Goal: Task Accomplishment & Management: Manage account settings

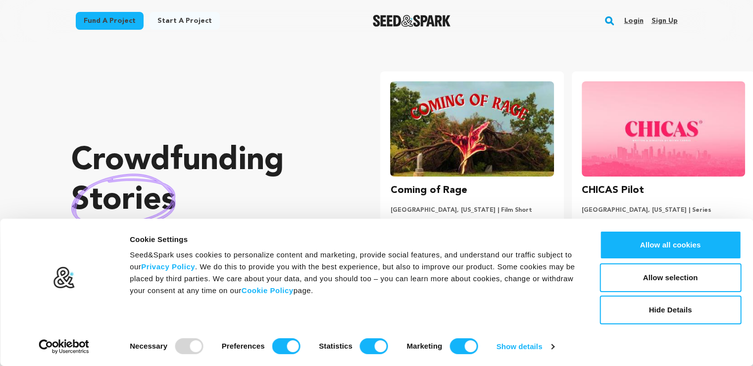
scroll to position [0, 53]
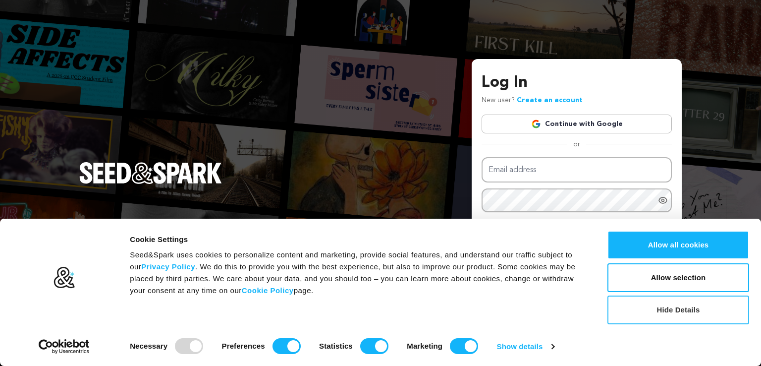
click at [683, 313] on button "Hide Details" at bounding box center [678, 309] width 142 height 29
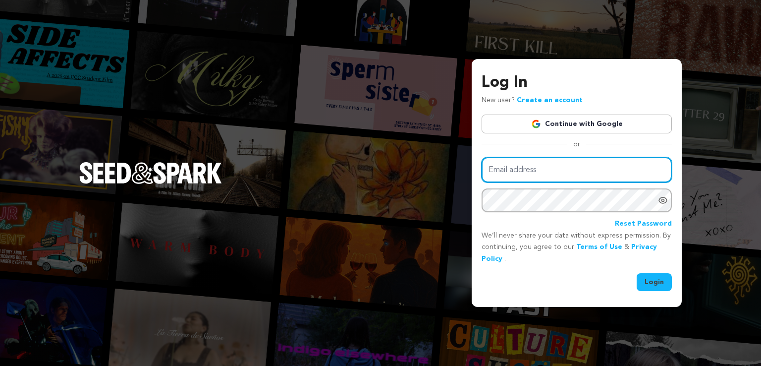
click at [504, 172] on input "Email address" at bounding box center [576, 169] width 190 height 25
paste input "alexandriaglasspro@gmail.com"
type input "alexandriaglasspro@gmail.com"
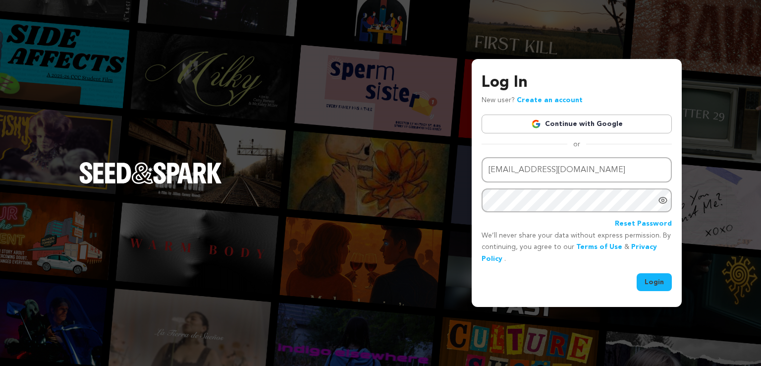
click at [647, 281] on button "Login" at bounding box center [654, 282] width 35 height 18
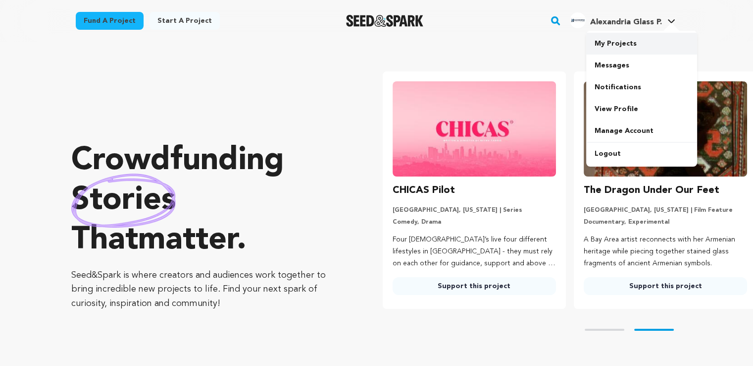
scroll to position [0, 199]
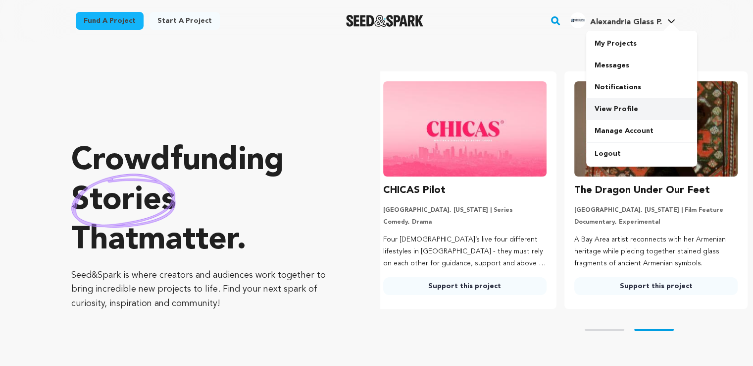
click at [624, 109] on link "View Profile" at bounding box center [641, 109] width 111 height 22
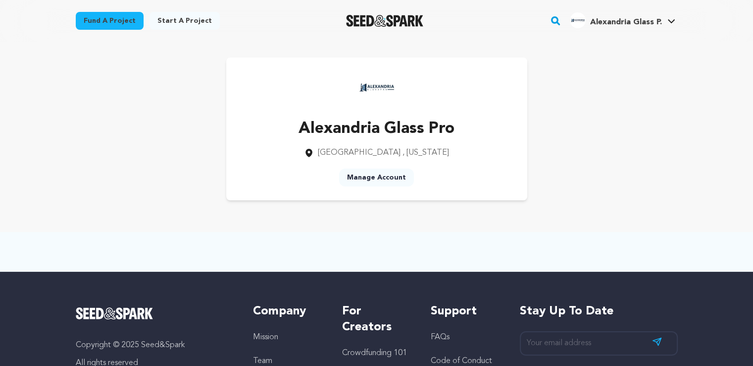
click at [347, 2] on div "Fund a project Start a project Search" at bounding box center [377, 21] width 634 height 42
